Goal: Transaction & Acquisition: Download file/media

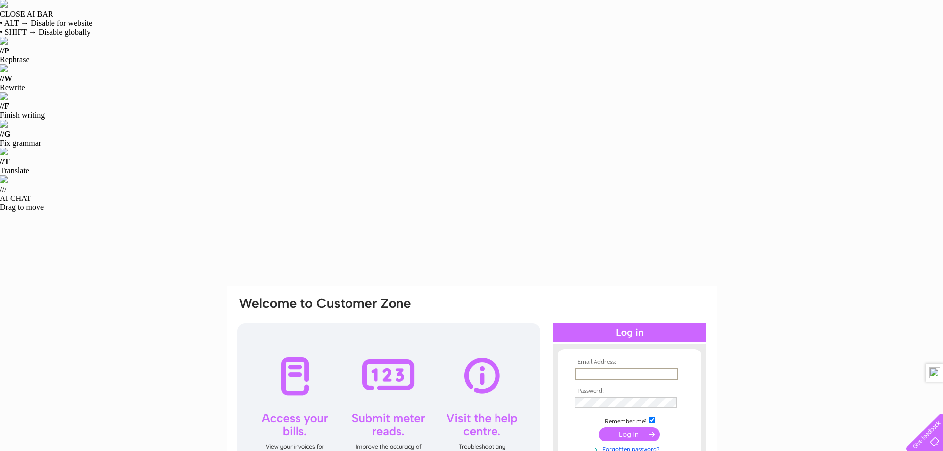
click at [600, 368] on input "text" at bounding box center [626, 374] width 103 height 12
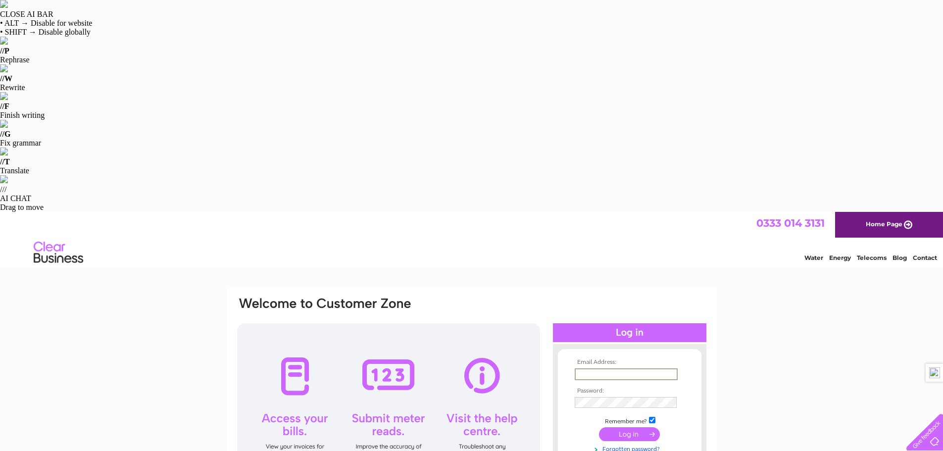
type input "autofix40@gmail.com"
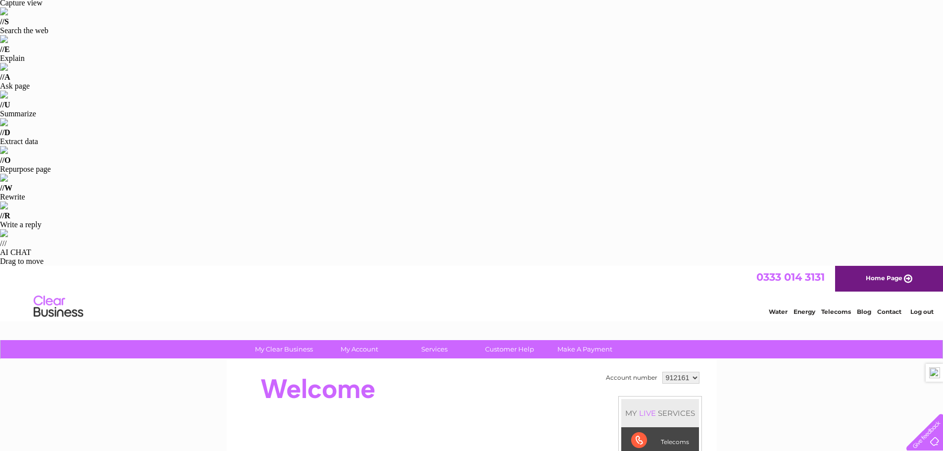
scroll to position [39, 0]
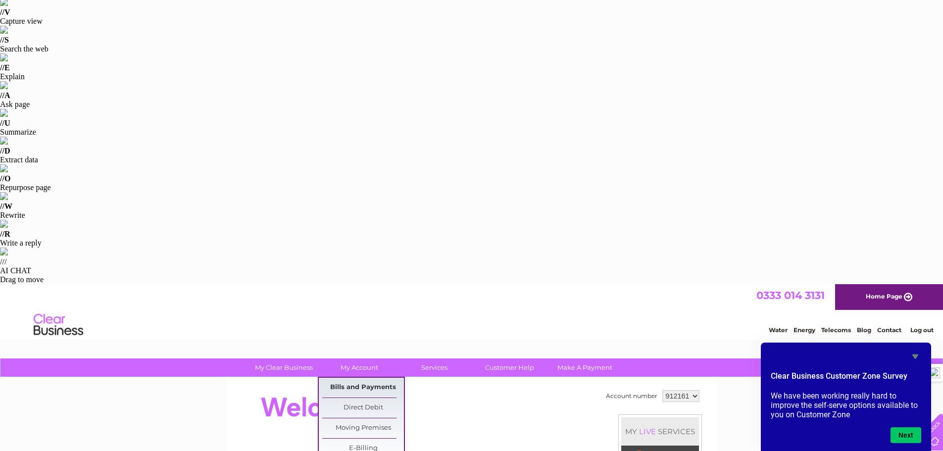
click at [362, 378] on link "Bills and Payments" at bounding box center [363, 388] width 82 height 20
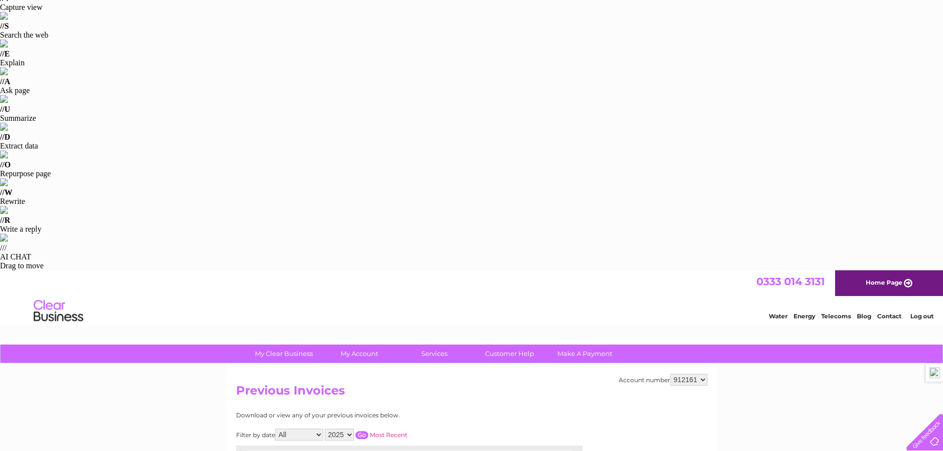
scroll to position [50, 0]
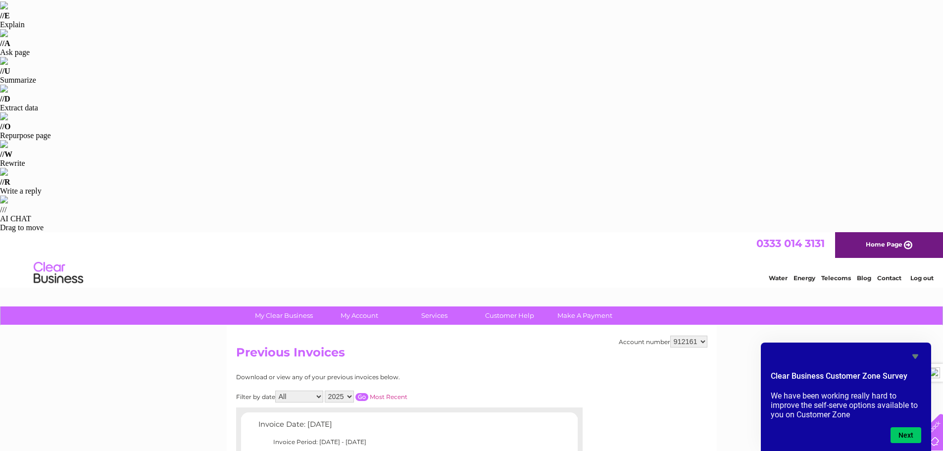
scroll to position [149, 0]
